Goal: Task Accomplishment & Management: Manage account settings

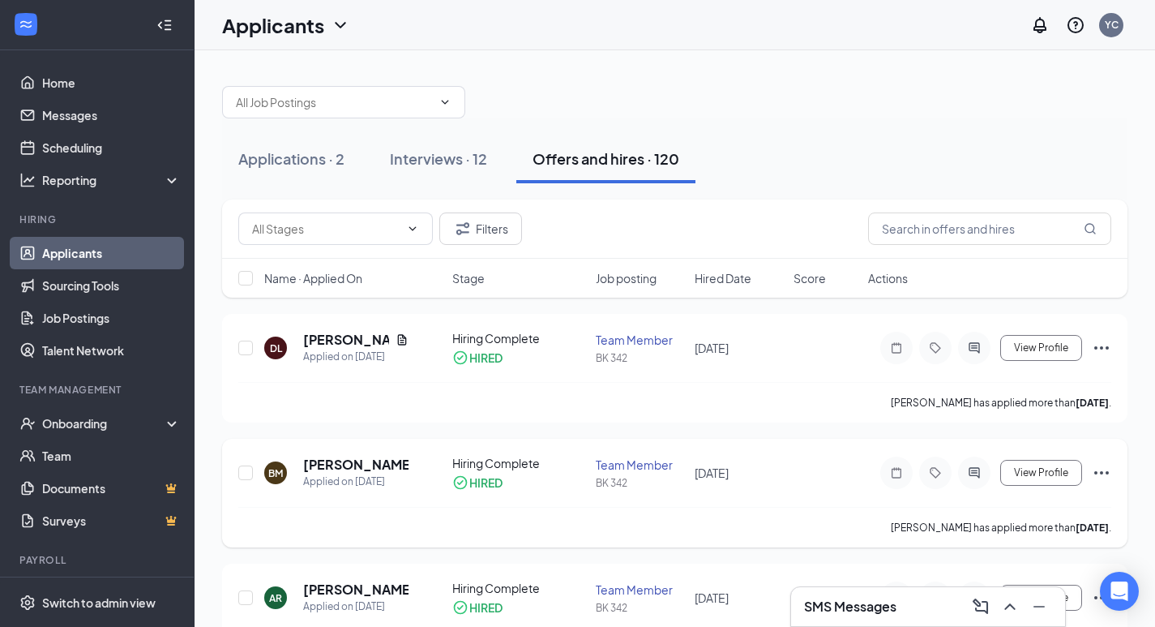
drag, startPoint x: 0, startPoint y: 0, endPoint x: 511, endPoint y: 528, distance: 735.5
click at [510, 528] on div "[PERSON_NAME] has applied more than [DATE] ." at bounding box center [674, 527] width 873 height 41
click at [329, 343] on h5 "[PERSON_NAME]" at bounding box center [346, 340] width 86 height 18
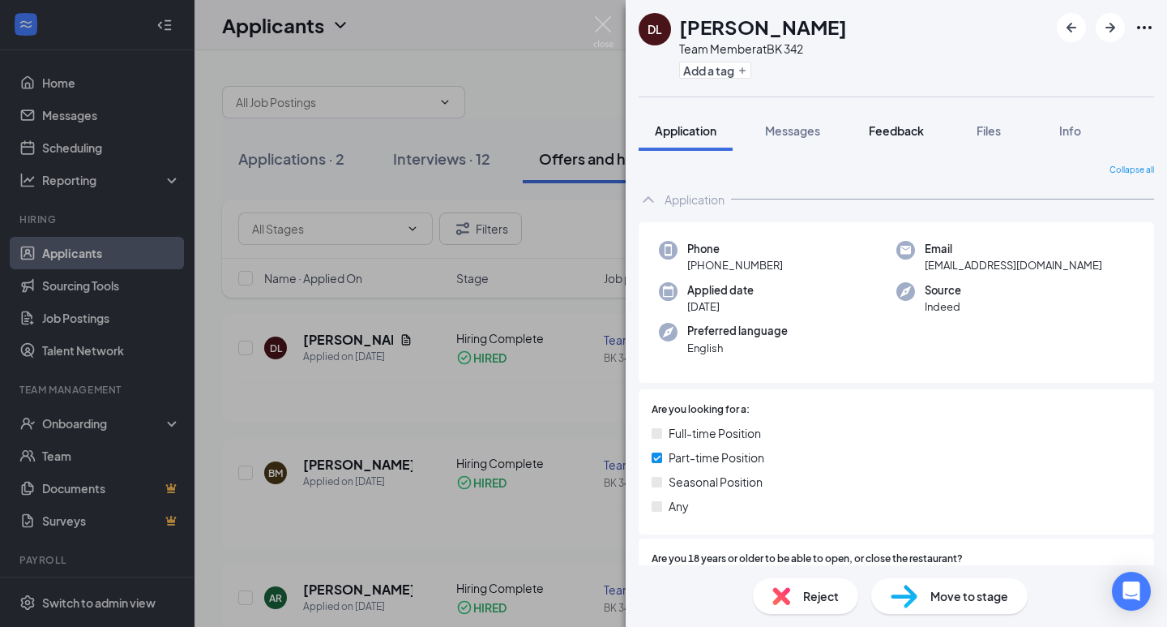
click at [889, 148] on button "Feedback" at bounding box center [897, 130] width 88 height 41
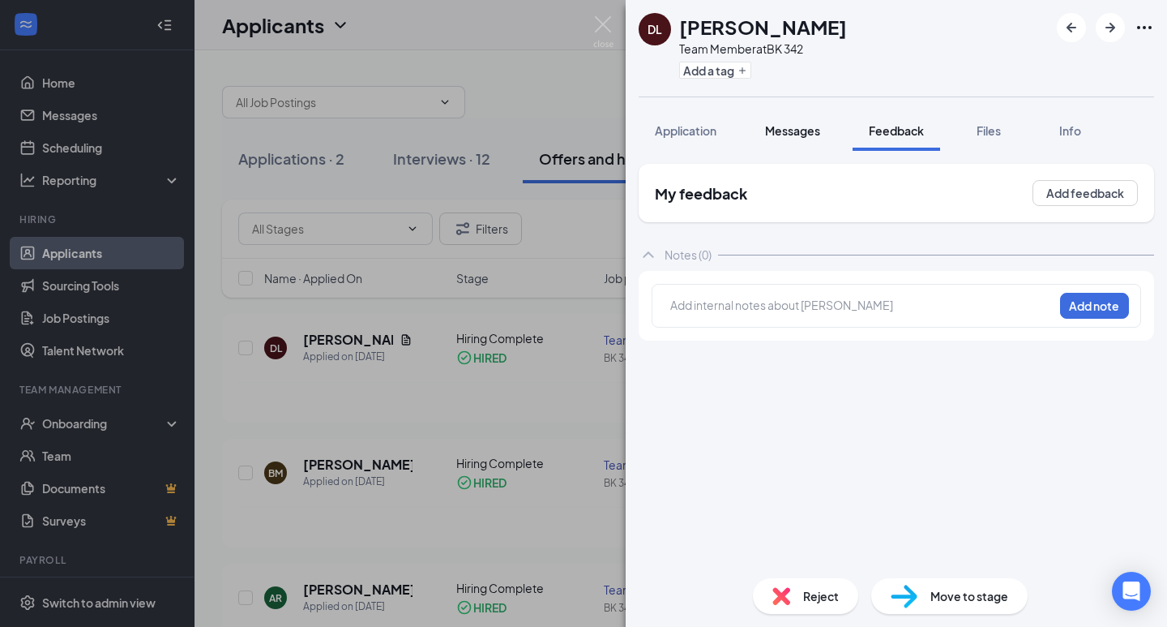
click at [798, 145] on button "Messages" at bounding box center [793, 130] width 88 height 41
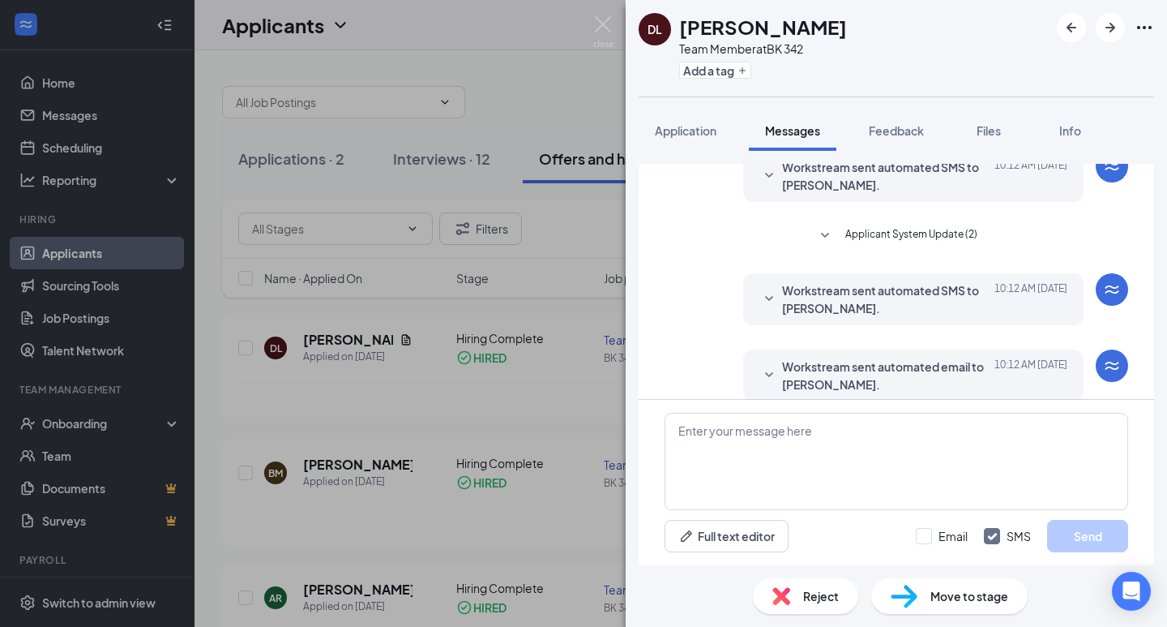
scroll to position [292, 0]
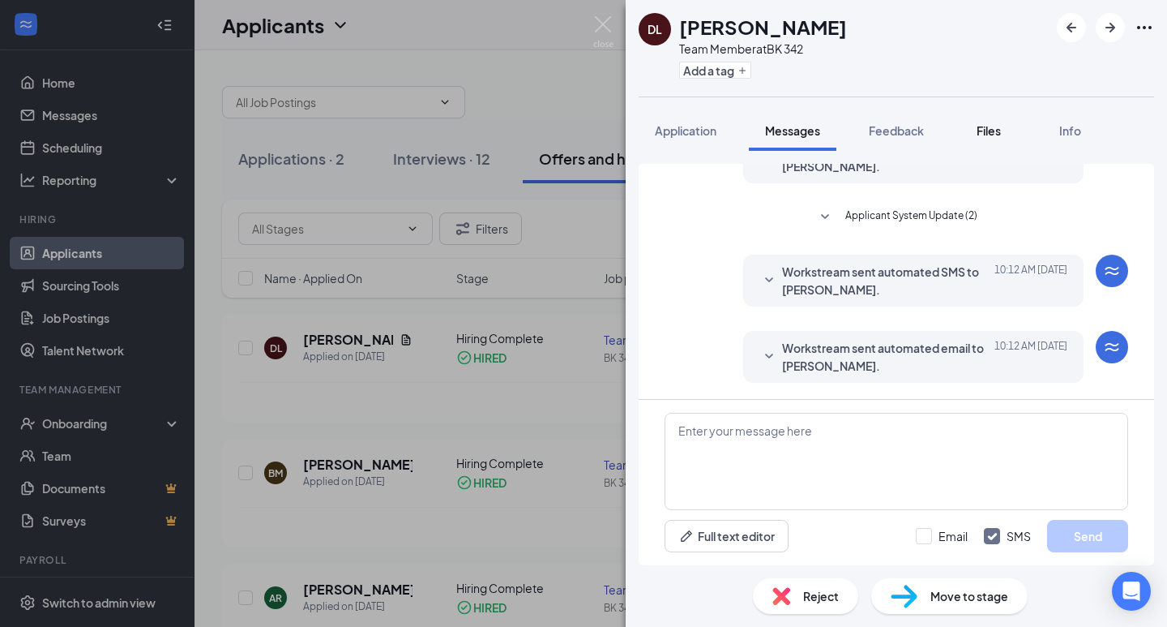
click at [984, 126] on span "Files" at bounding box center [989, 130] width 24 height 15
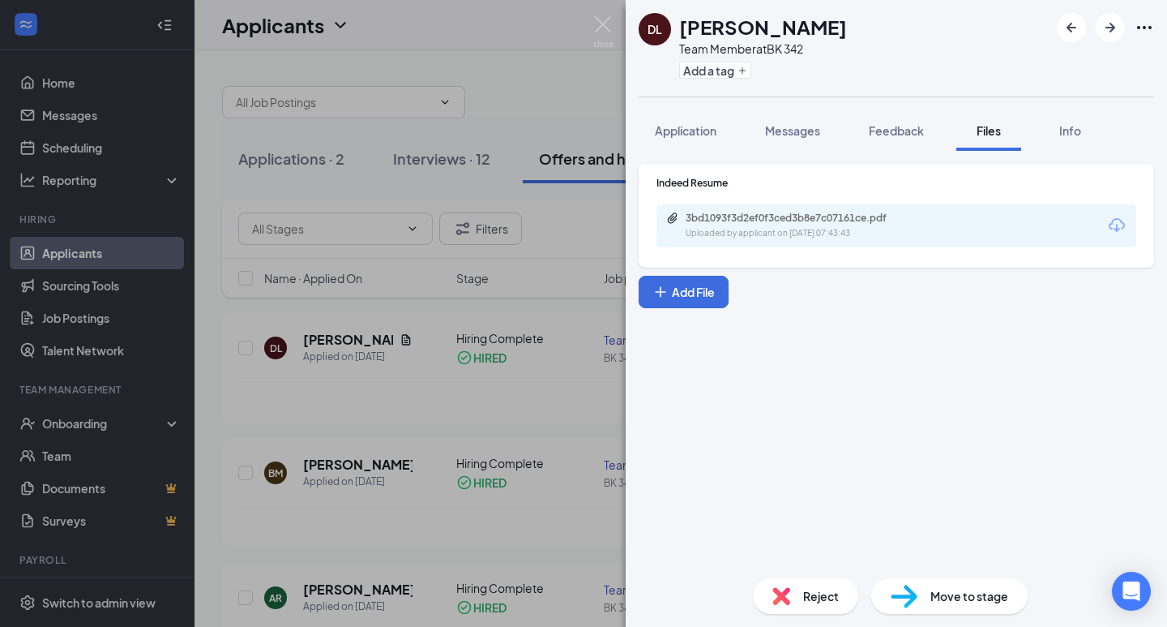
click at [1123, 223] on icon "Download" at bounding box center [1117, 225] width 16 height 14
click at [474, 45] on div "[PERSON_NAME] Livdur Team Member at BK 342 Add a tag Application Messages Feedb…" at bounding box center [583, 313] width 1167 height 627
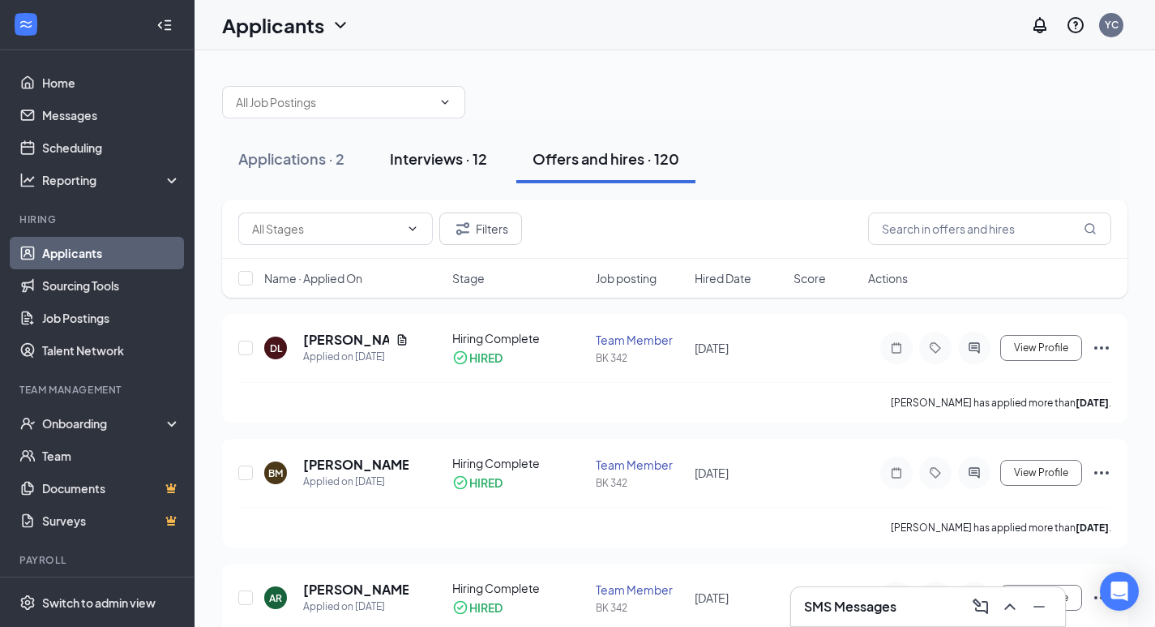
click at [446, 161] on div "Interviews · 12" at bounding box center [438, 158] width 97 height 20
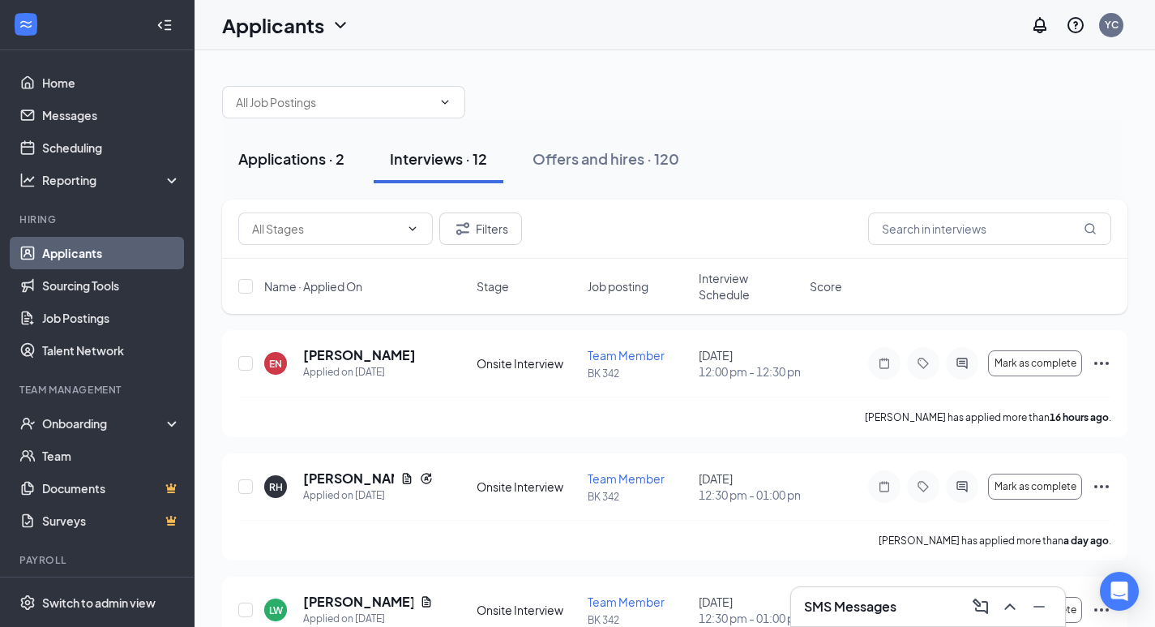
click at [256, 152] on div "Applications · 2" at bounding box center [291, 158] width 106 height 20
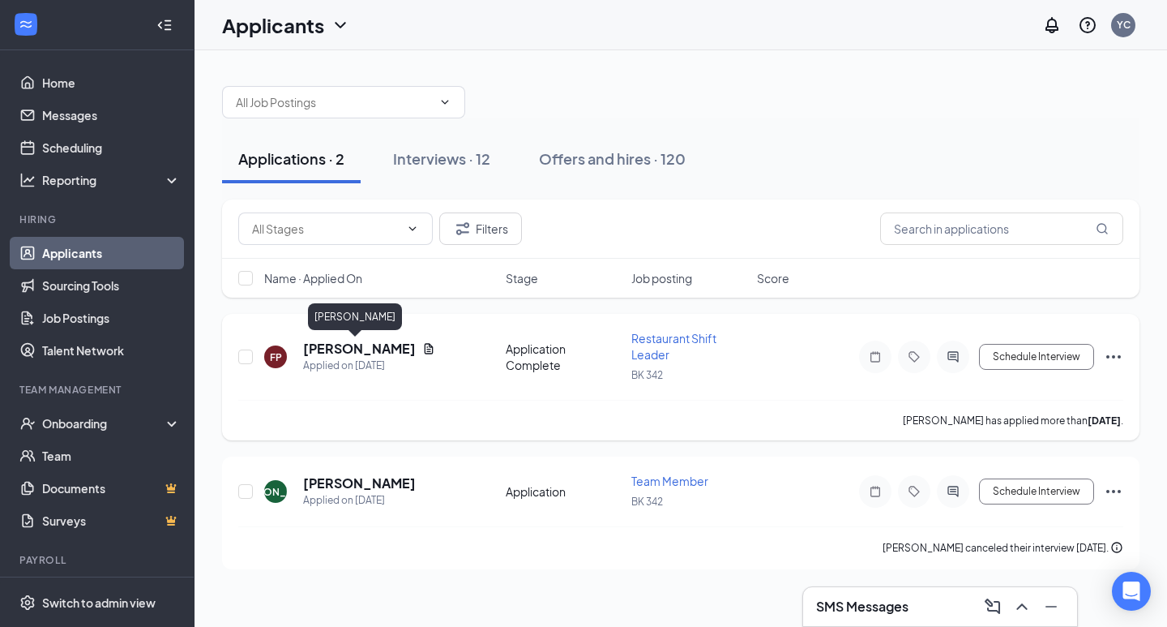
click at [361, 348] on h5 "[PERSON_NAME]" at bounding box center [359, 349] width 113 height 18
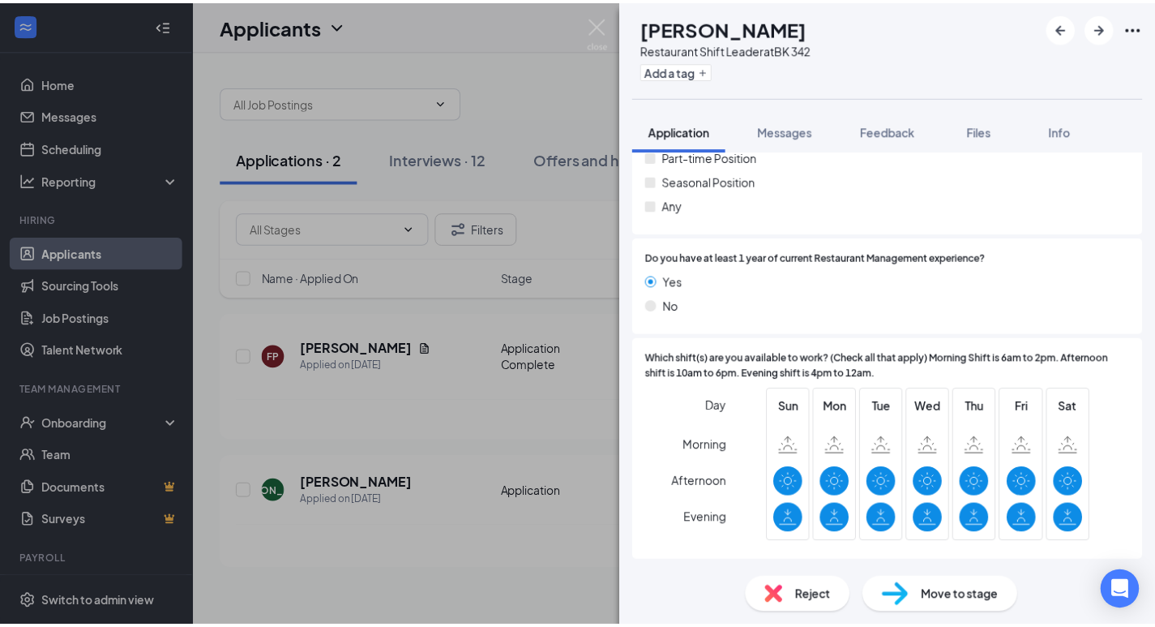
scroll to position [362, 0]
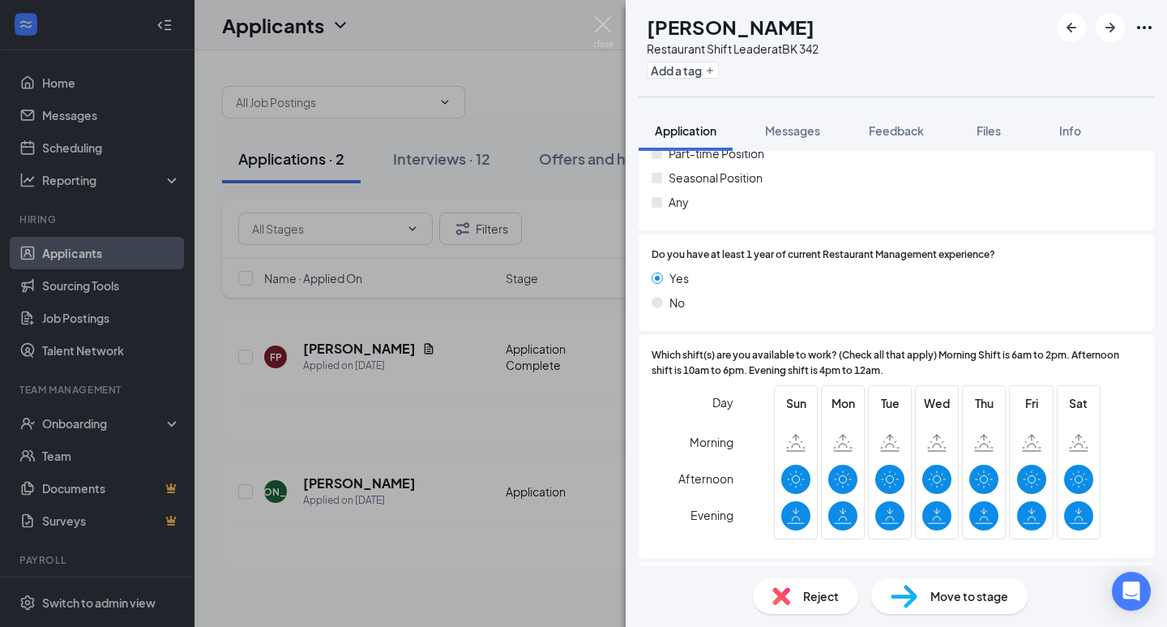
click at [522, 67] on div "FP [PERSON_NAME] Restaurant Shift Leader at BK 342 Add a tag Application Messag…" at bounding box center [583, 313] width 1167 height 627
click at [509, 118] on div "FP [PERSON_NAME] Restaurant Shift Leader at BK 342 Add a tag Application Messag…" at bounding box center [583, 313] width 1167 height 627
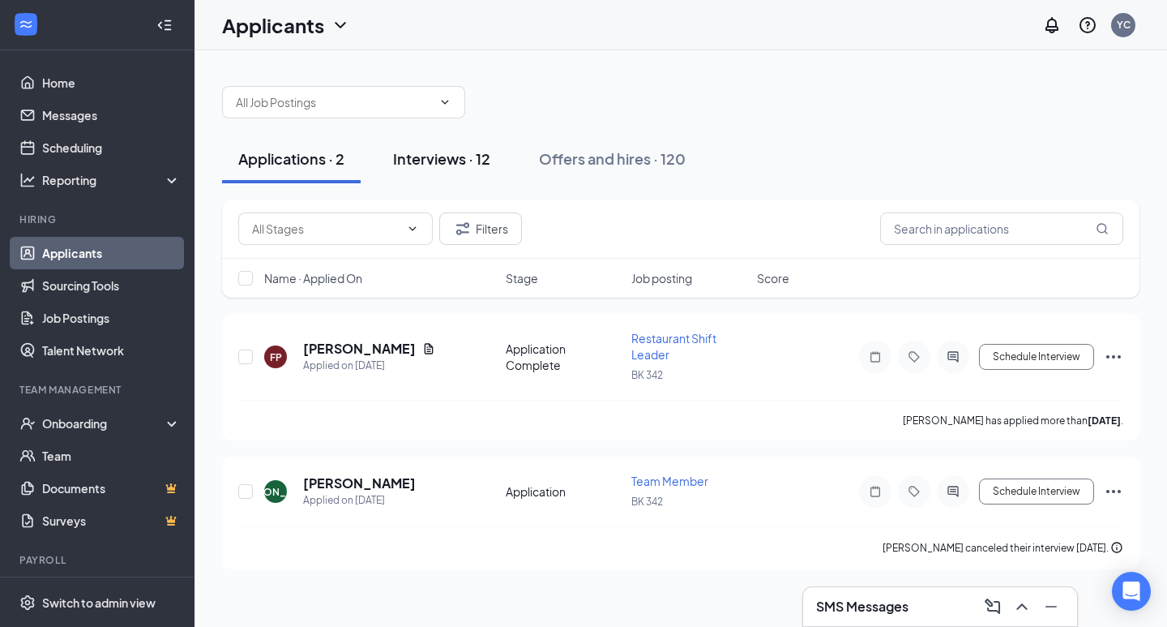
click at [473, 165] on div "Interviews · 12" at bounding box center [441, 158] width 97 height 20
